Goal: Task Accomplishment & Management: Manage account settings

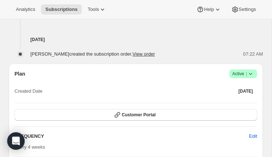
scroll to position [497, 0]
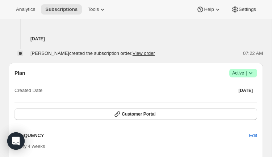
click at [253, 74] on icon at bounding box center [250, 72] width 7 height 7
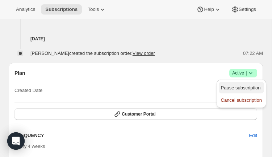
click at [241, 89] on span "Pause subscription" at bounding box center [241, 87] width 40 height 5
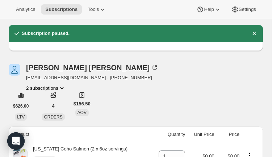
scroll to position [32, 0]
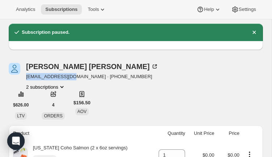
drag, startPoint x: 27, startPoint y: 79, endPoint x: 72, endPoint y: 78, distance: 44.6
click at [72, 78] on span "[EMAIL_ADDRESS][DOMAIN_NAME] · [PHONE_NUMBER]" at bounding box center [92, 76] width 132 height 7
copy span "[EMAIL_ADDRESS][DOMAIN_NAME]"
